Goal: Task Accomplishment & Management: Manage account settings

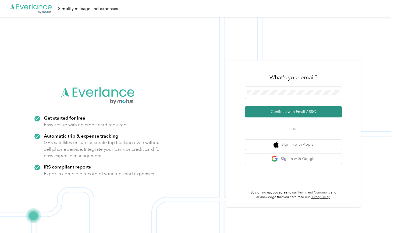
click at [280, 111] on button "Continue with Email / SSO" at bounding box center [293, 111] width 97 height 11
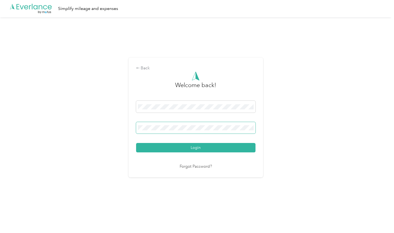
click at [197, 148] on button "Login" at bounding box center [195, 147] width 119 height 9
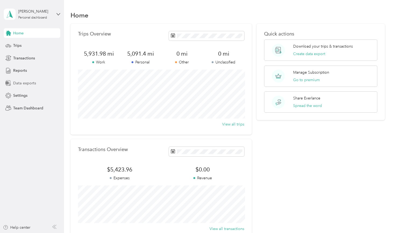
click at [24, 84] on span "Data exports" at bounding box center [24, 83] width 23 height 6
